Goal: Communication & Community: Connect with others

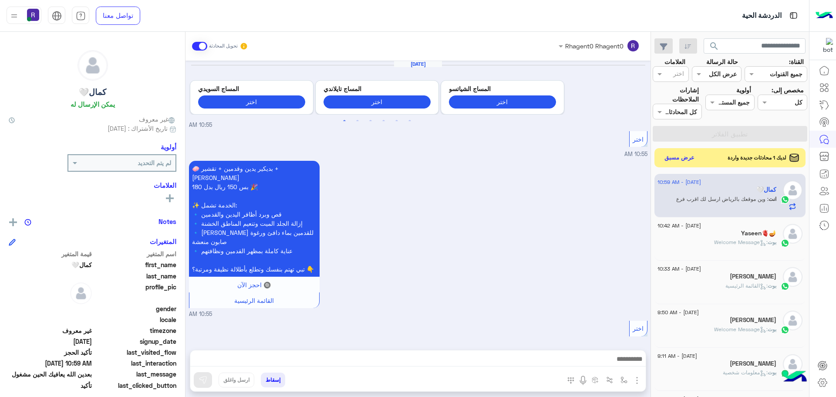
scroll to position [328, 0]
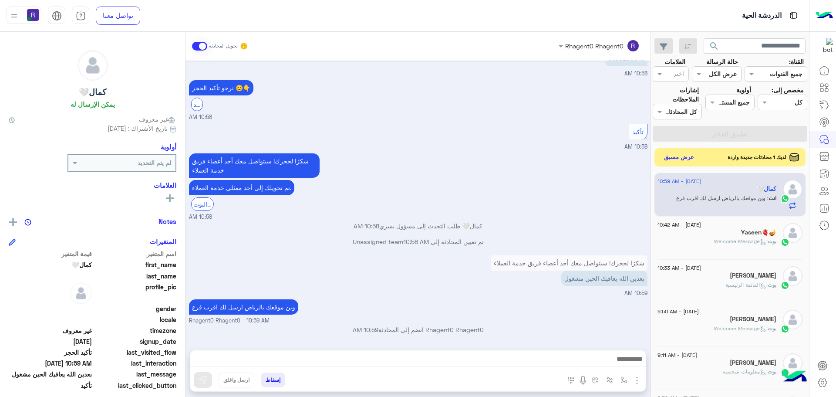
click at [686, 160] on button "عرض مسبق" at bounding box center [679, 158] width 37 height 12
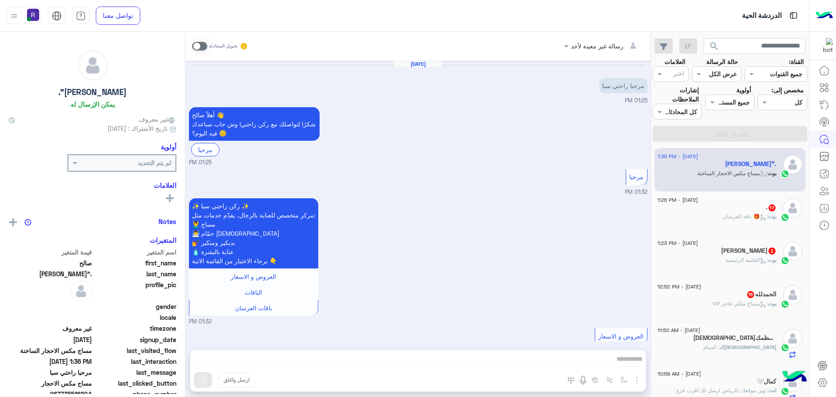
scroll to position [277, 0]
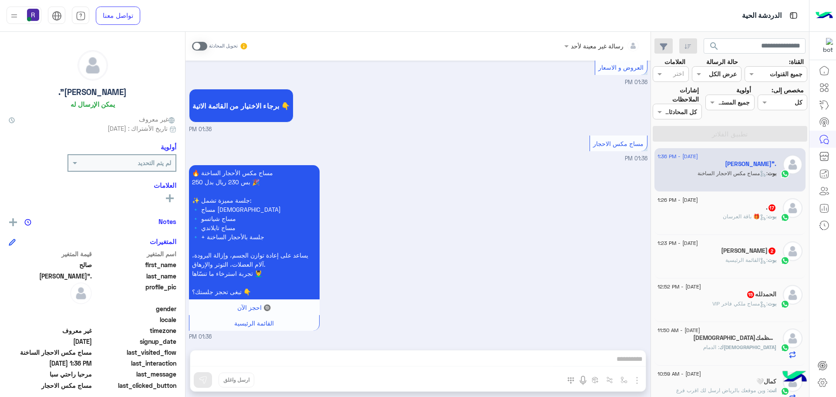
click at [716, 220] on div "بوت : 🎁 باقة العرسان" at bounding box center [717, 220] width 119 height 15
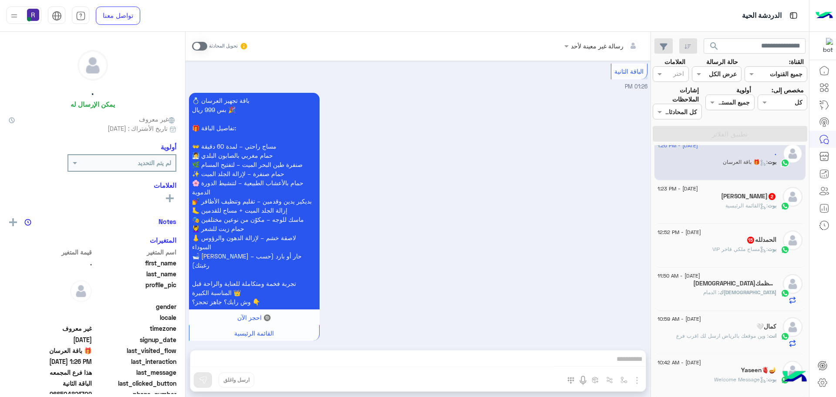
scroll to position [87, 0]
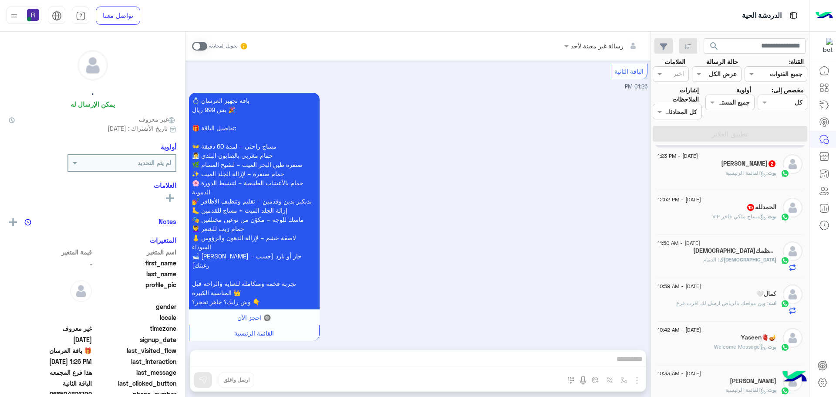
click at [720, 176] on div "بوت : القائمة الرئيسية" at bounding box center [717, 176] width 119 height 15
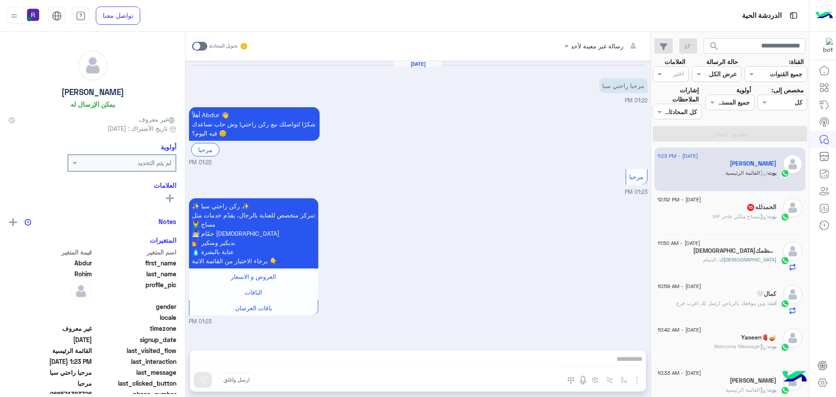
click at [716, 219] on span ": مساج ملكي فاخر VIP" at bounding box center [740, 216] width 55 height 7
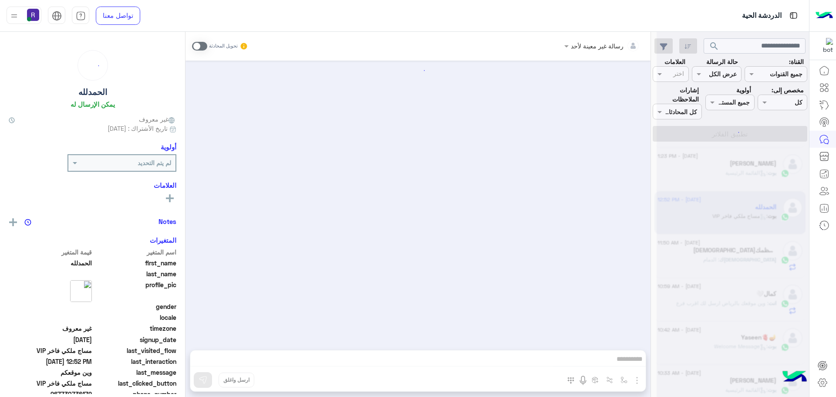
scroll to position [1293, 0]
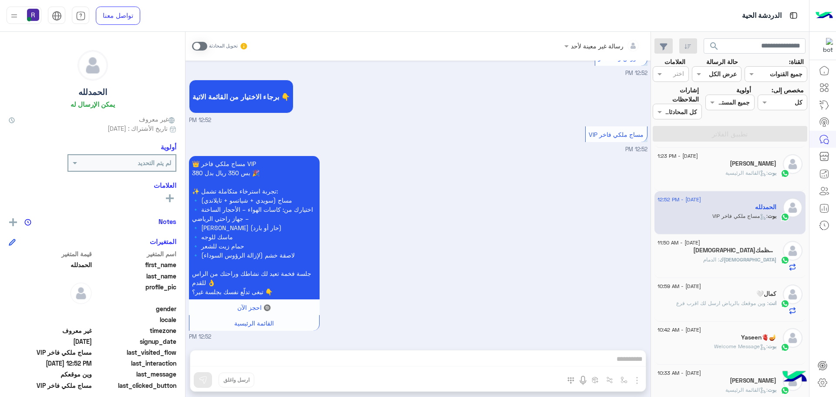
click at [720, 256] on div "[DEMOGRAPHIC_DATA]ك : الدمام" at bounding box center [717, 263] width 119 height 15
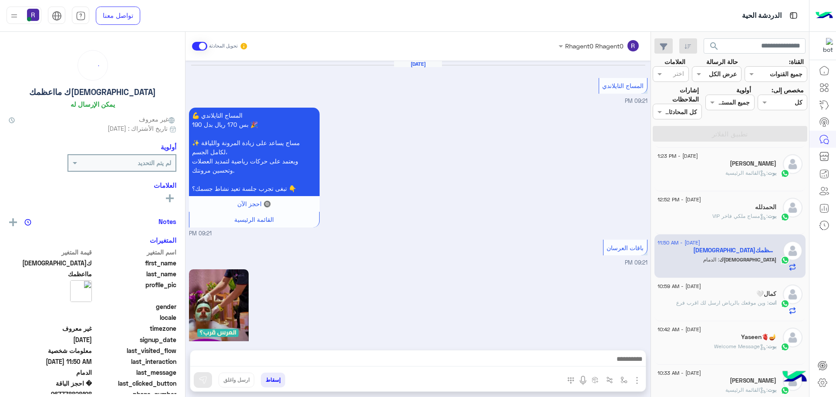
scroll to position [960, 0]
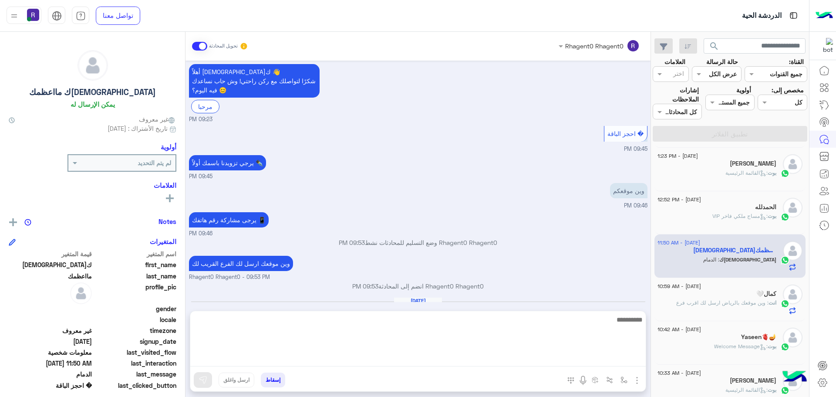
click at [573, 356] on textarea at bounding box center [418, 340] width 456 height 52
type textarea "**********"
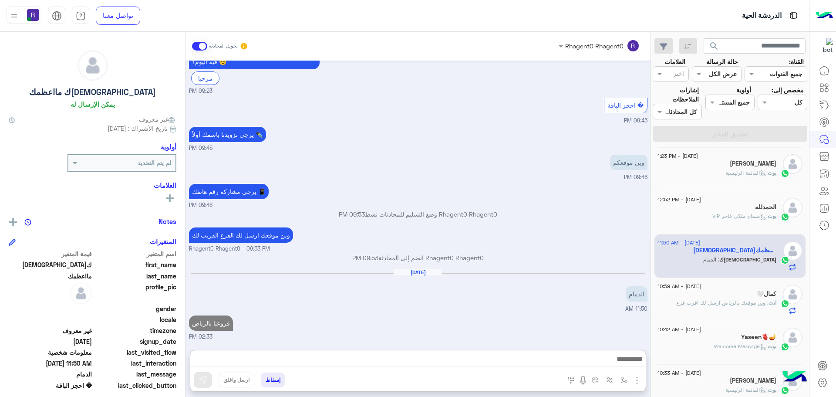
click at [738, 293] on div "كمال🤍" at bounding box center [717, 294] width 119 height 9
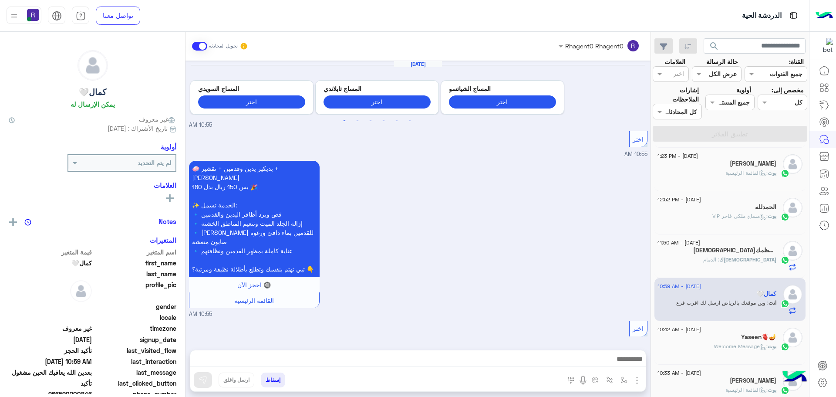
scroll to position [762, 0]
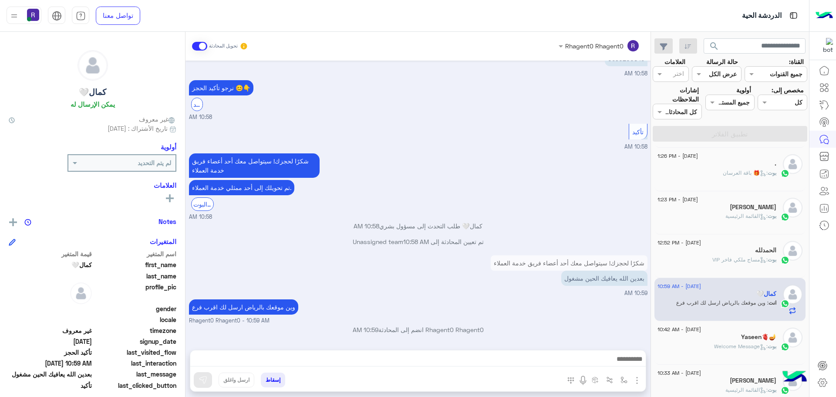
click at [199, 48] on span at bounding box center [199, 46] width 15 height 9
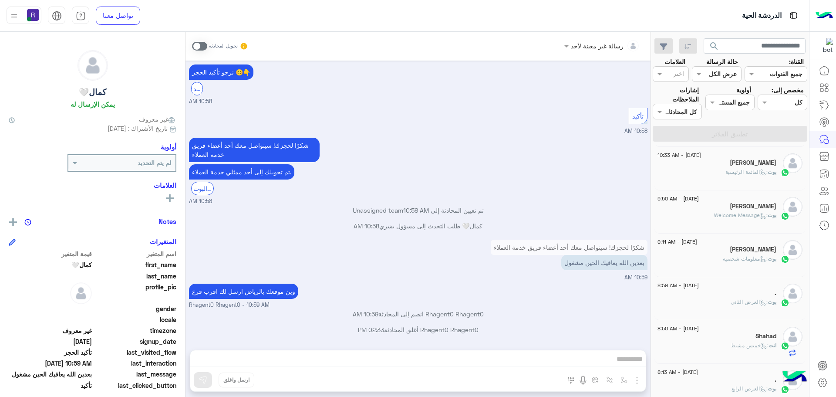
scroll to position [523, 0]
